Goal: Transaction & Acquisition: Register for event/course

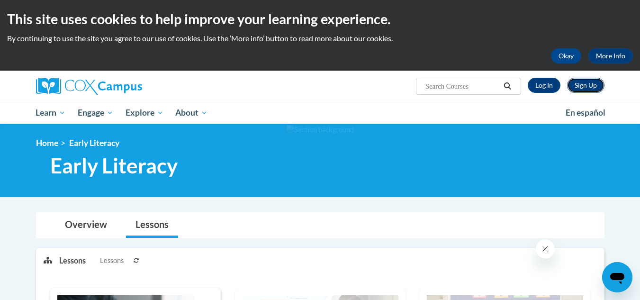
click at [580, 86] on link "Sign Up" at bounding box center [585, 85] width 37 height 15
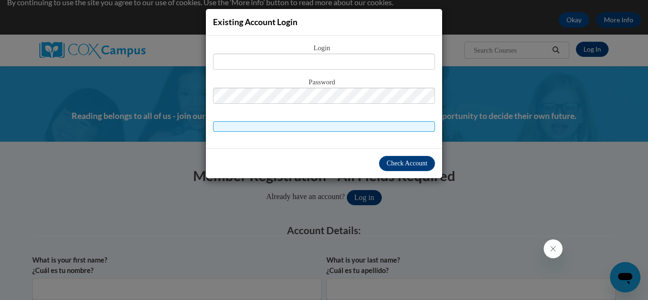
click at [370, 59] on input "text" at bounding box center [324, 62] width 222 height 16
type input "melendezmadi107@gmail.com"
click at [403, 169] on button "Check Account" at bounding box center [407, 163] width 56 height 15
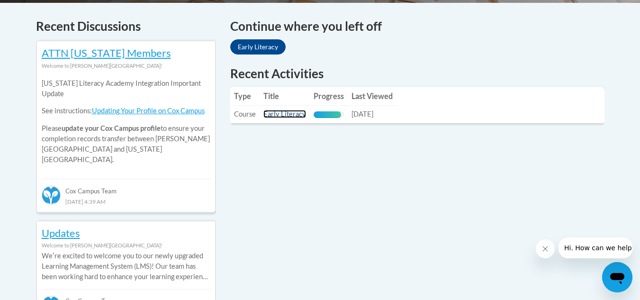
click at [297, 113] on link "Early Literacy" at bounding box center [285, 114] width 43 height 8
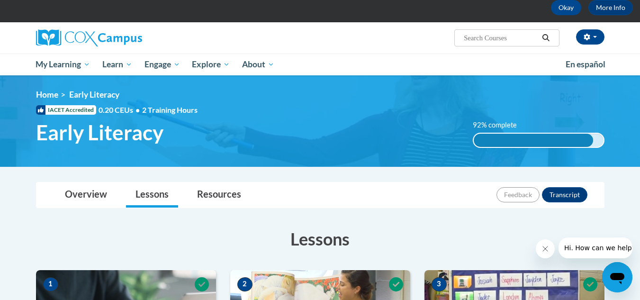
scroll to position [47, 0]
